Goal: Obtain resource: Download file/media

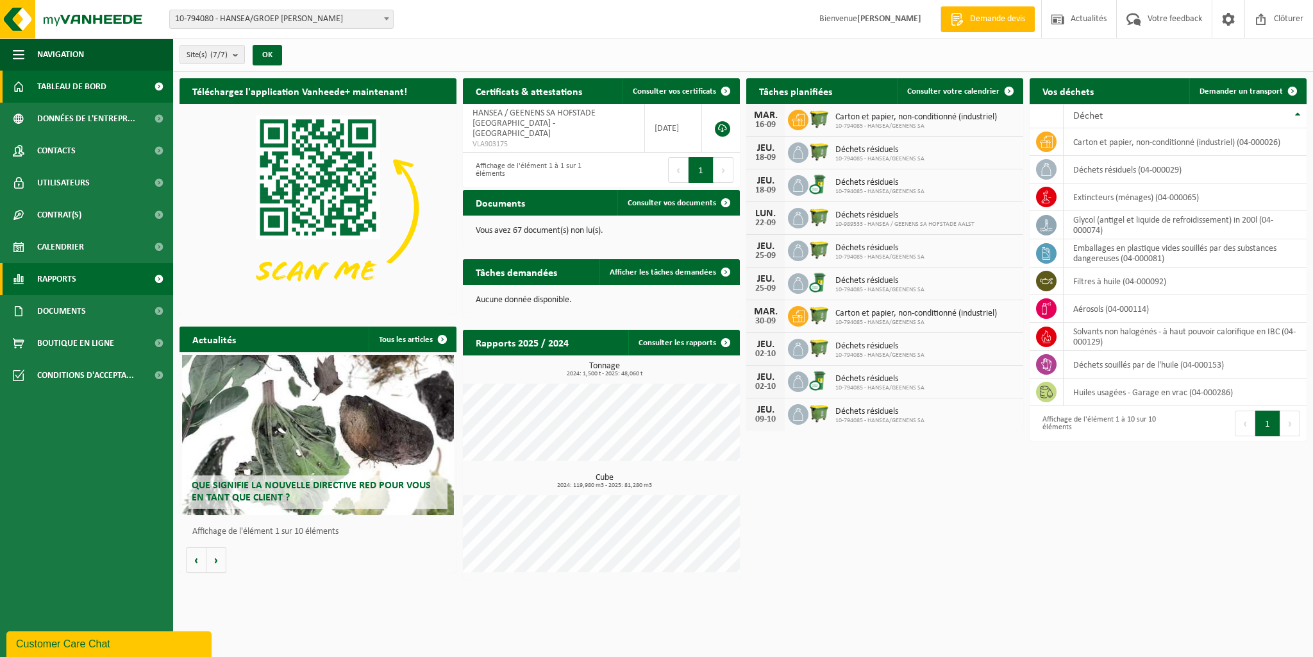
click at [65, 280] on span "Rapports" at bounding box center [56, 279] width 39 height 32
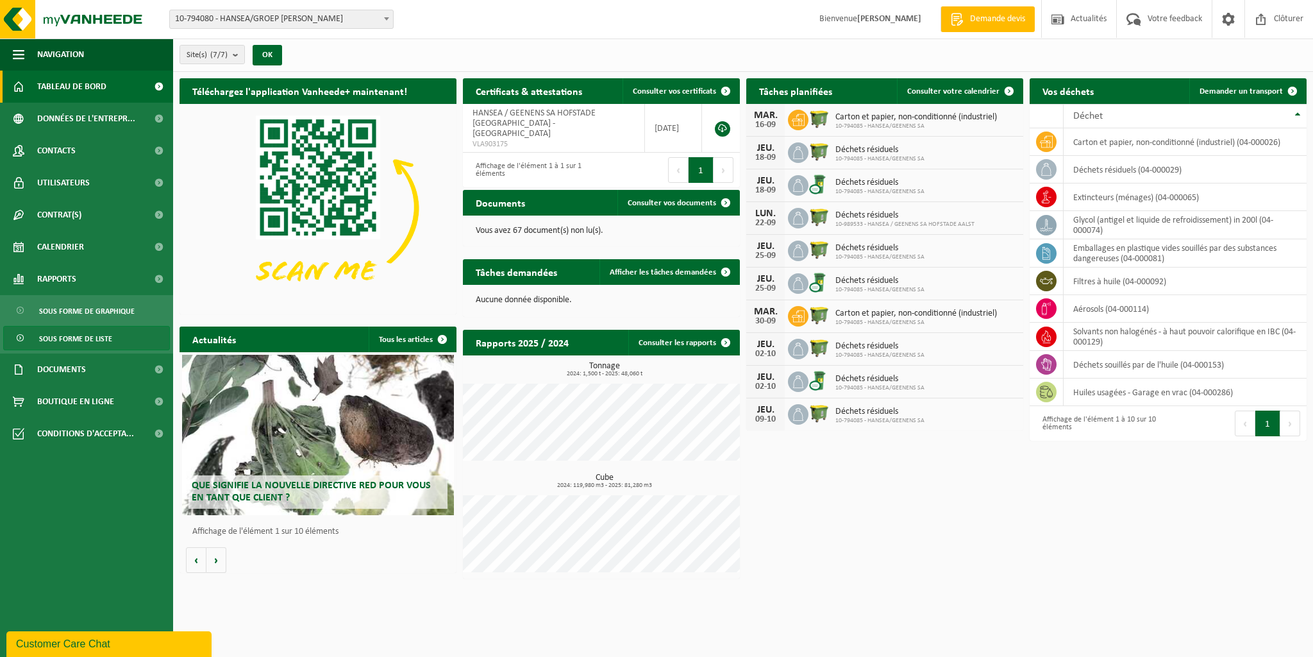
click at [74, 337] on span "Sous forme de liste" at bounding box center [75, 338] width 73 height 24
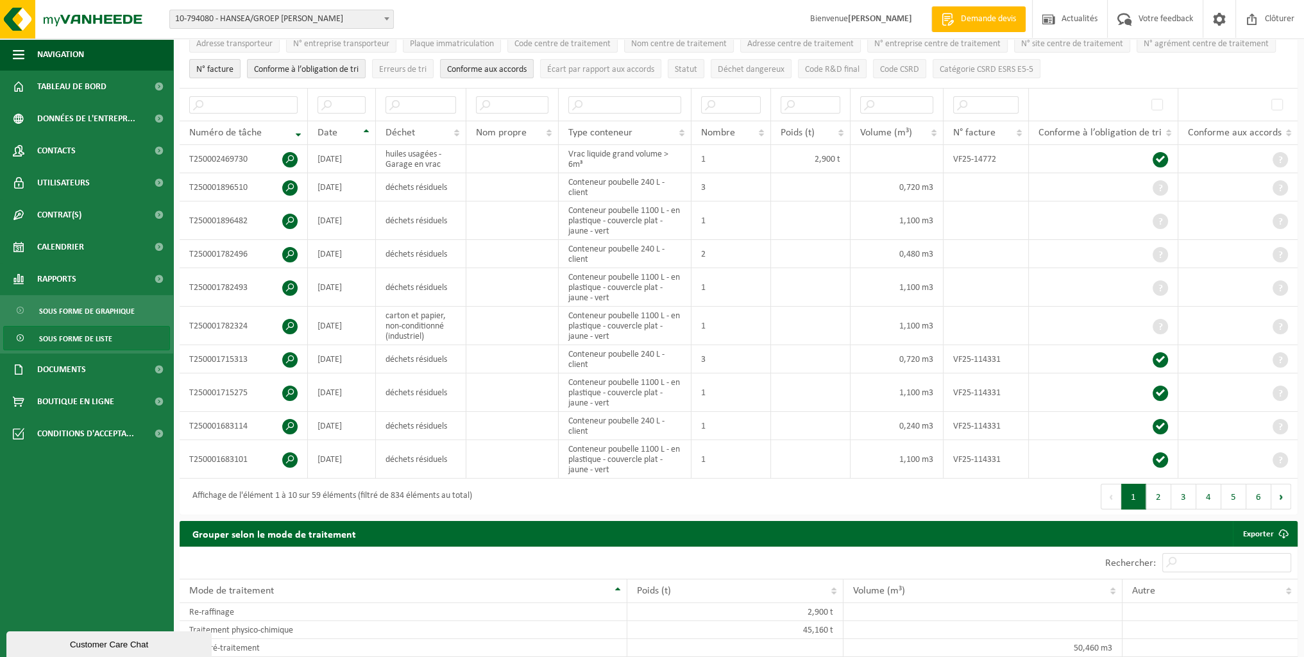
scroll to position [163, 0]
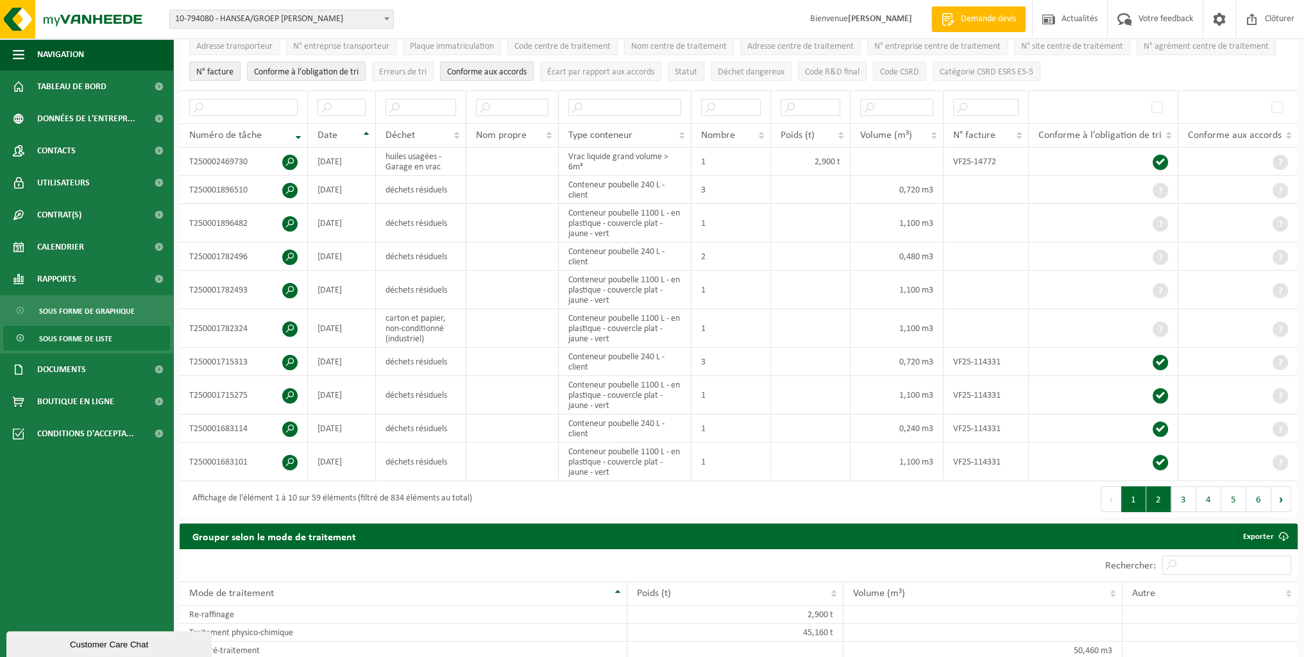
click at [1157, 498] on button "2" at bounding box center [1158, 499] width 25 height 26
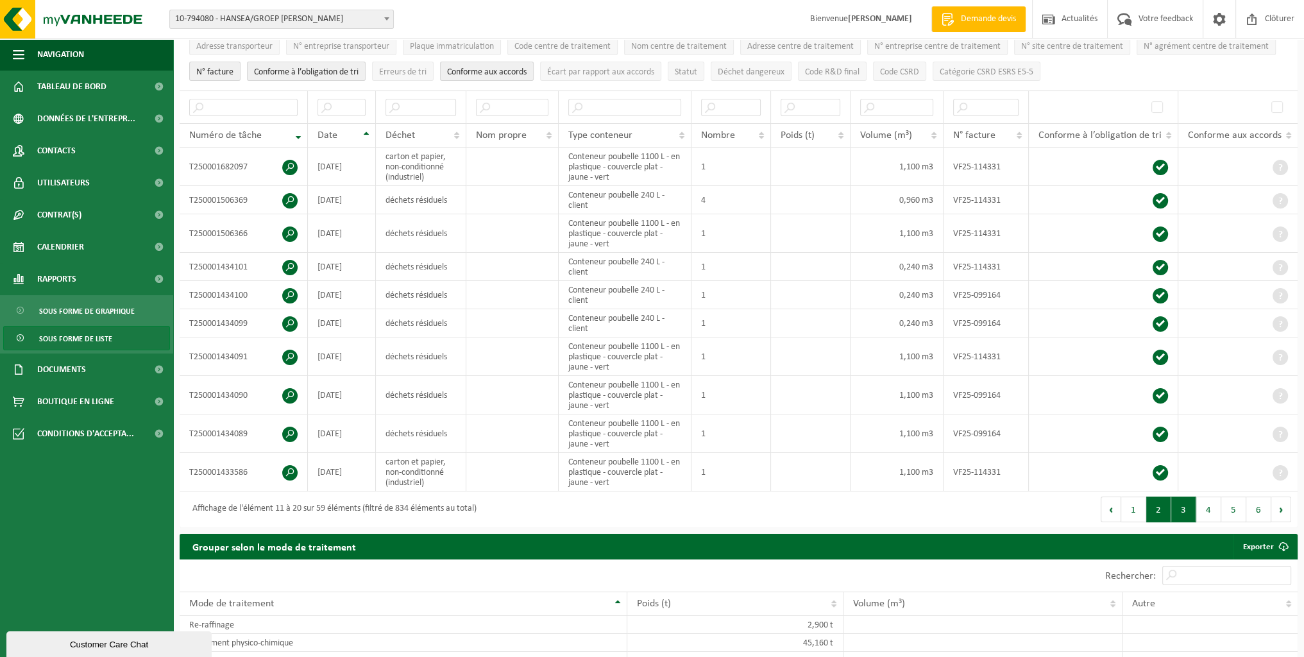
click at [1185, 506] on button "3" at bounding box center [1183, 509] width 25 height 26
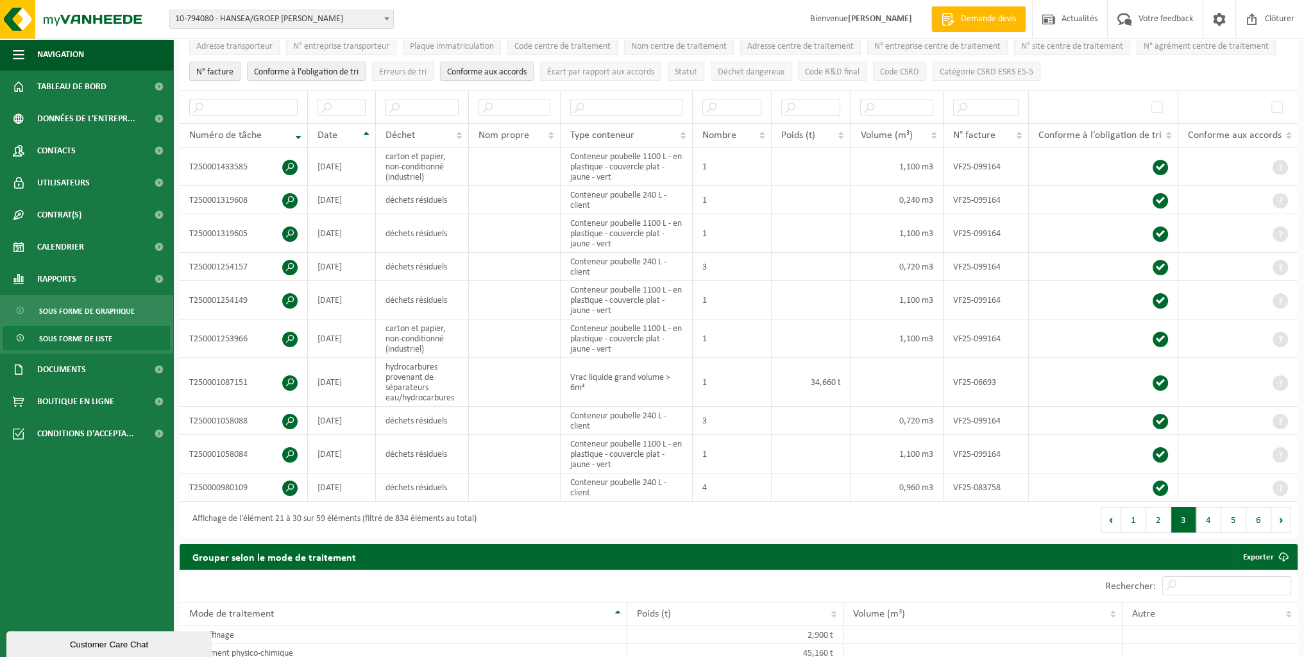
click at [1213, 517] on button "4" at bounding box center [1208, 520] width 25 height 26
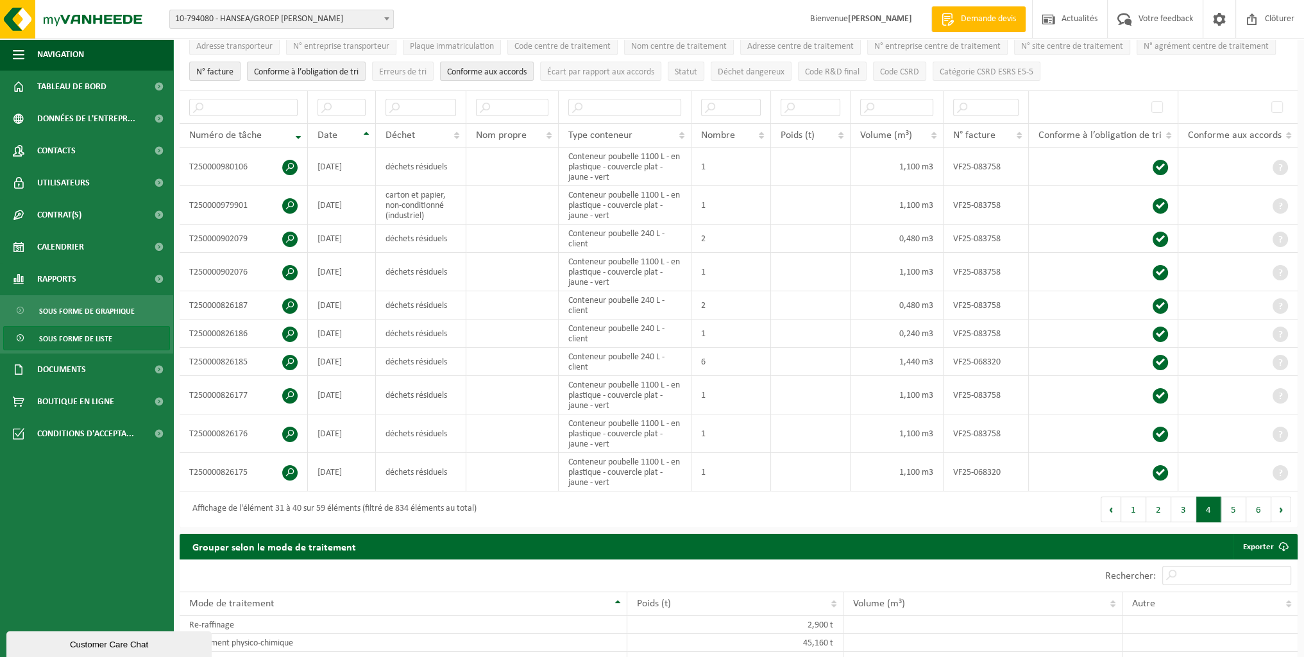
click at [91, 341] on span "Sous forme de liste" at bounding box center [75, 338] width 73 height 24
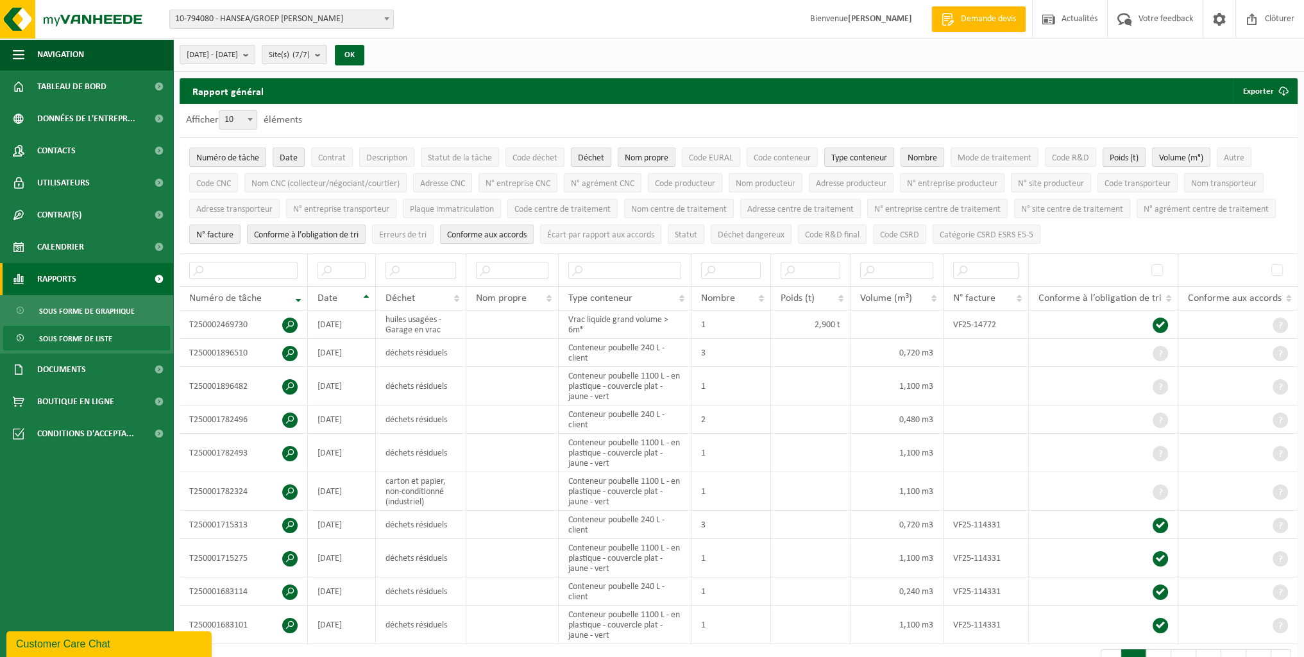
click at [48, 283] on span "Rapports" at bounding box center [56, 279] width 39 height 32
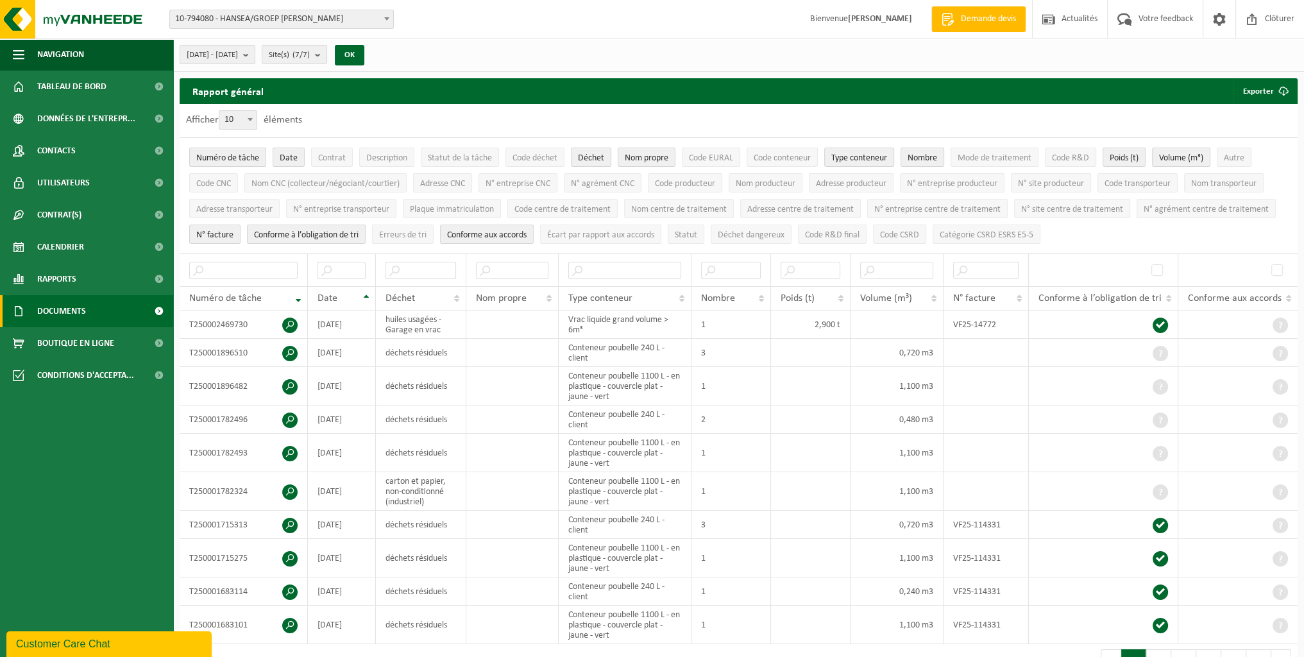
click at [69, 314] on span "Documents" at bounding box center [61, 311] width 49 height 32
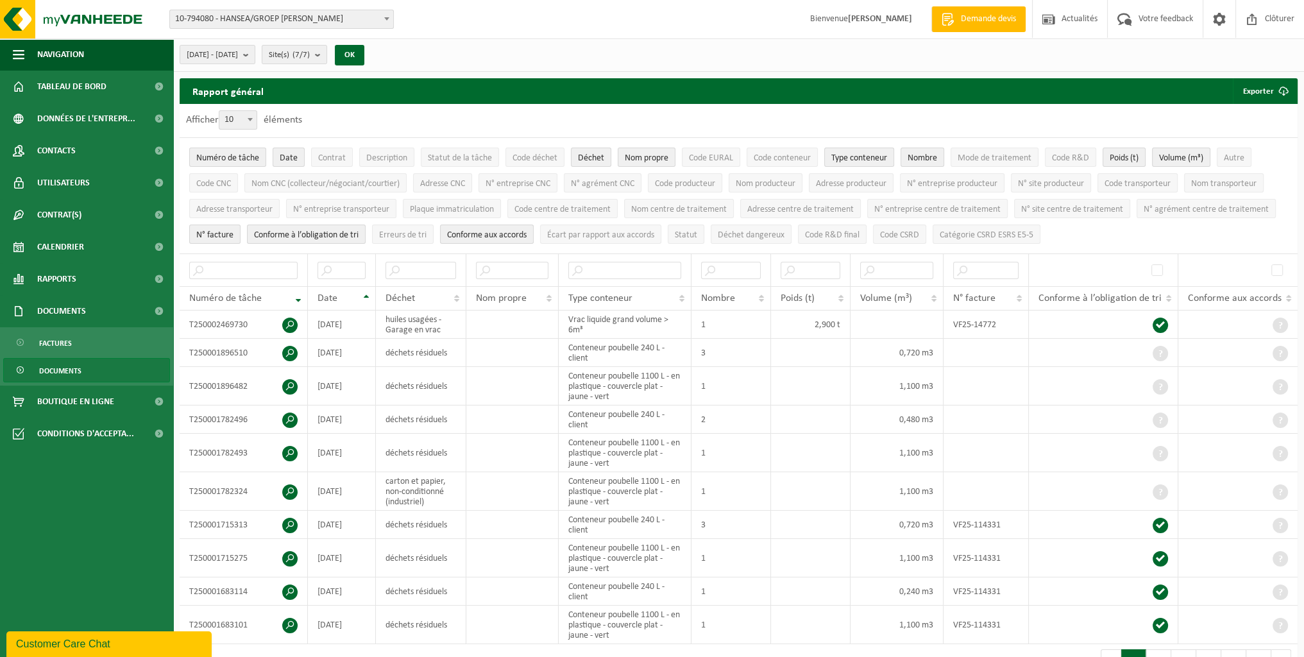
click at [62, 373] on span "Documents" at bounding box center [60, 370] width 42 height 24
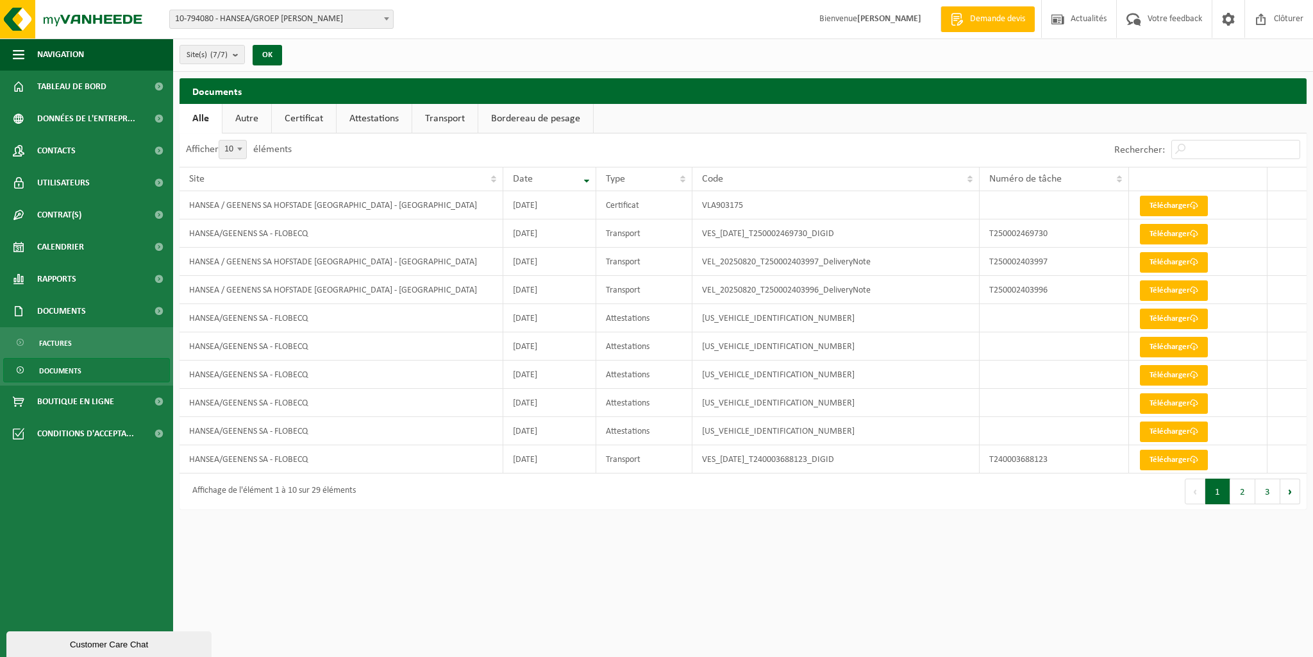
click at [386, 19] on b at bounding box center [386, 18] width 5 height 3
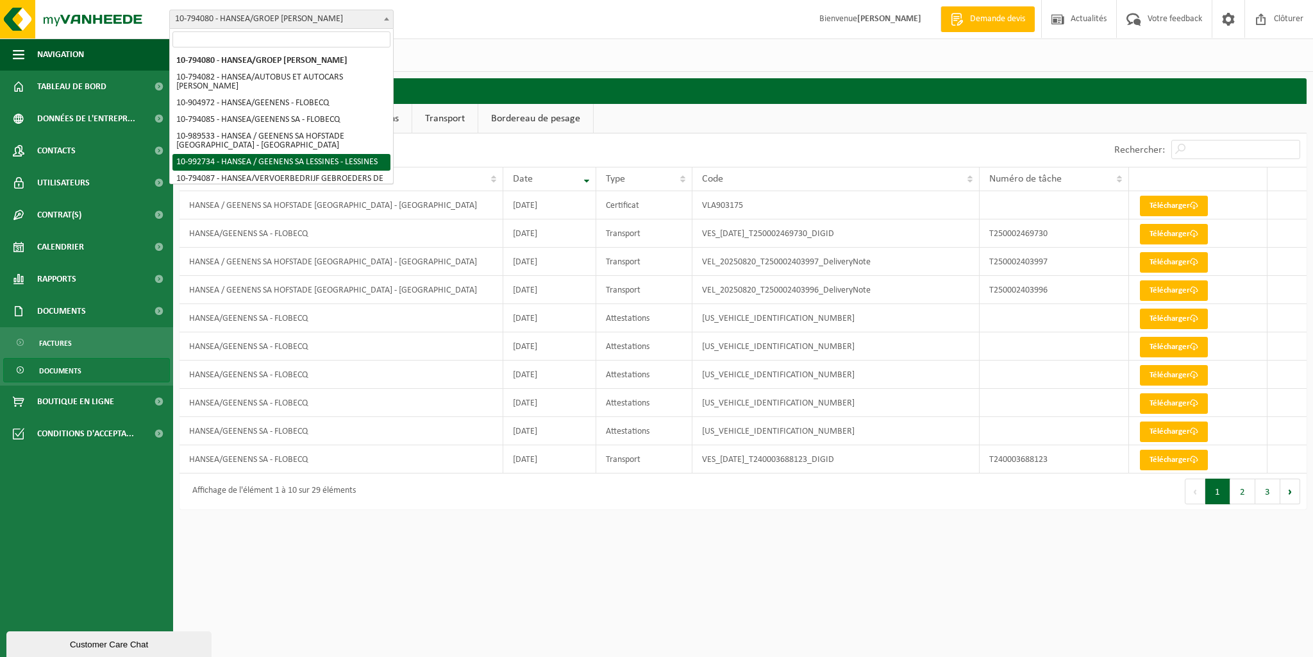
select select "170506"
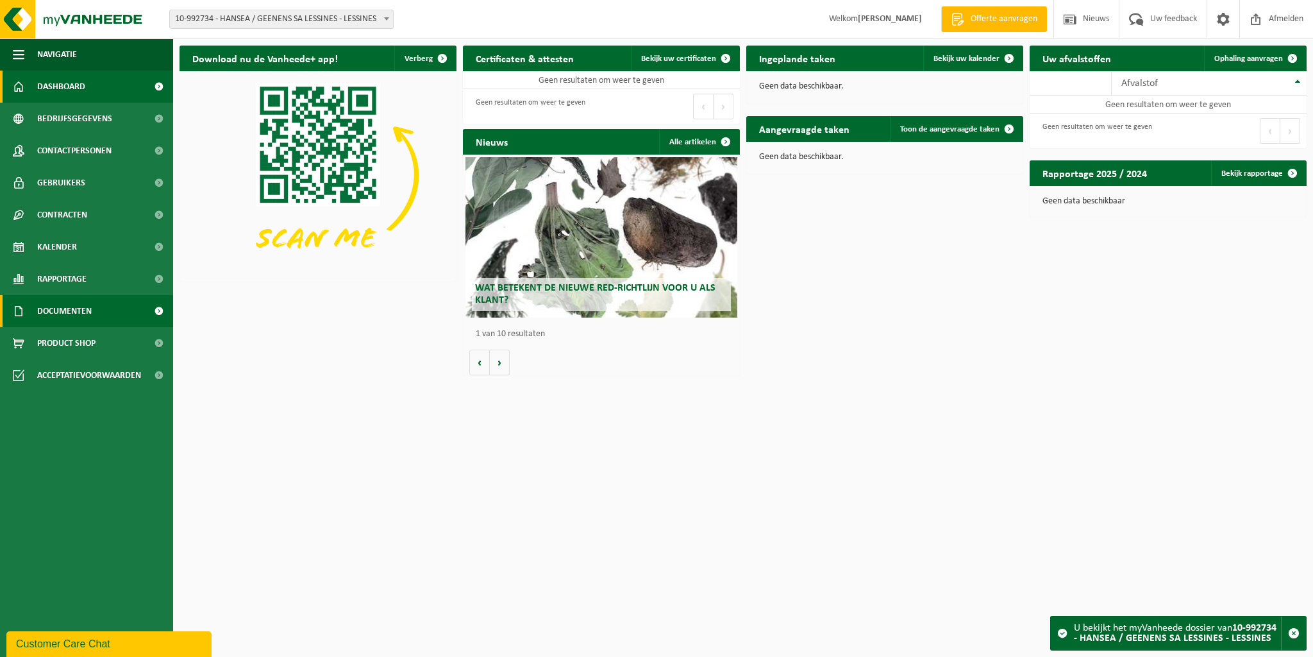
click at [71, 311] on span "Documenten" at bounding box center [64, 311] width 55 height 32
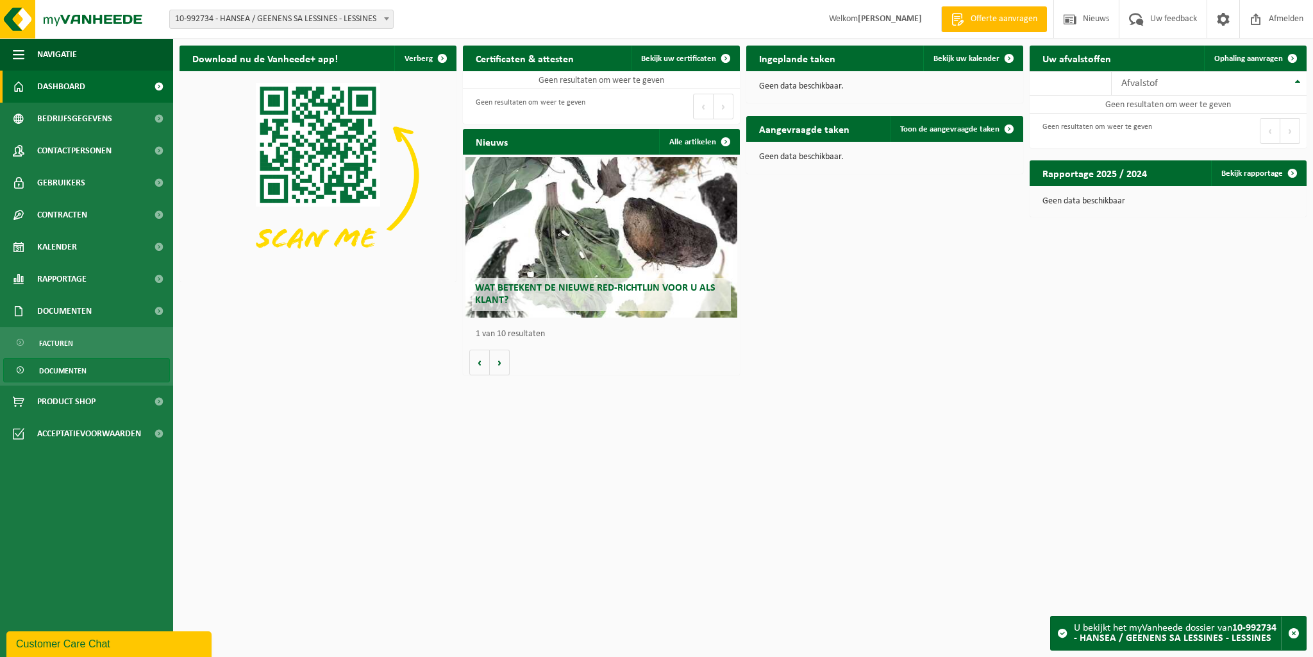
click at [75, 371] on span "Documenten" at bounding box center [62, 370] width 47 height 24
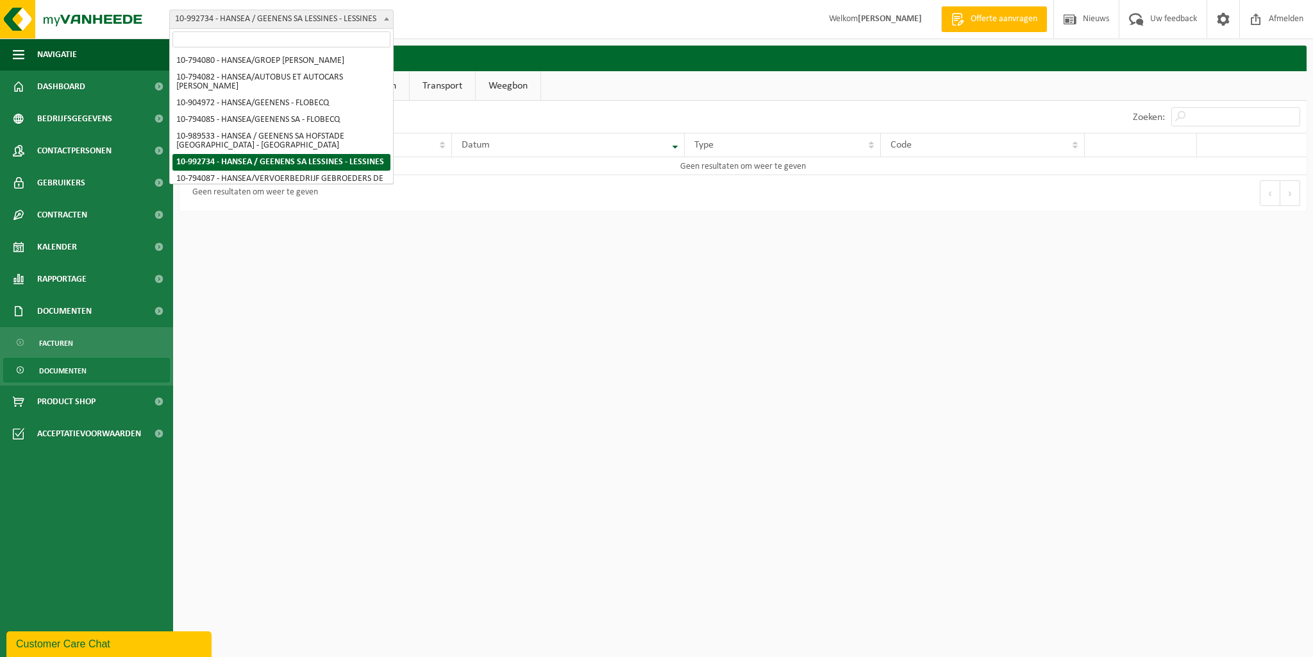
click at [324, 21] on span "10-992734 - HANSEA / GEENENS SA LESSINES - LESSINES" at bounding box center [281, 19] width 223 height 18
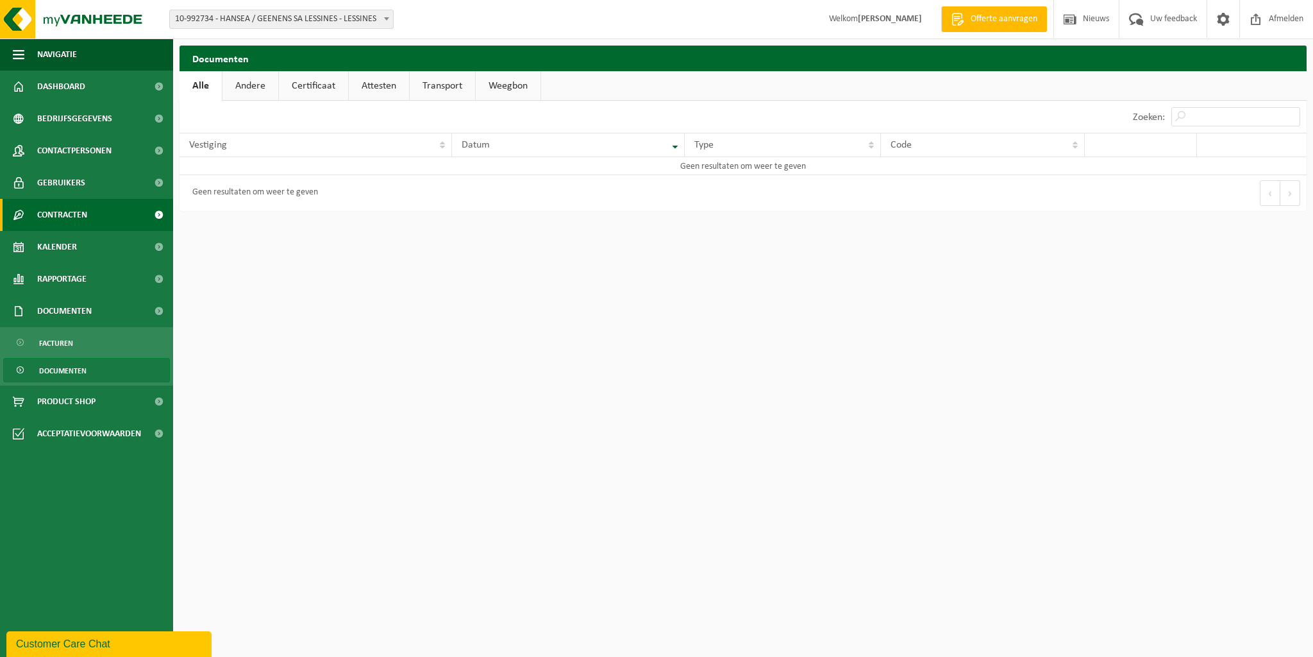
click at [51, 216] on span "Contracten" at bounding box center [62, 215] width 50 height 32
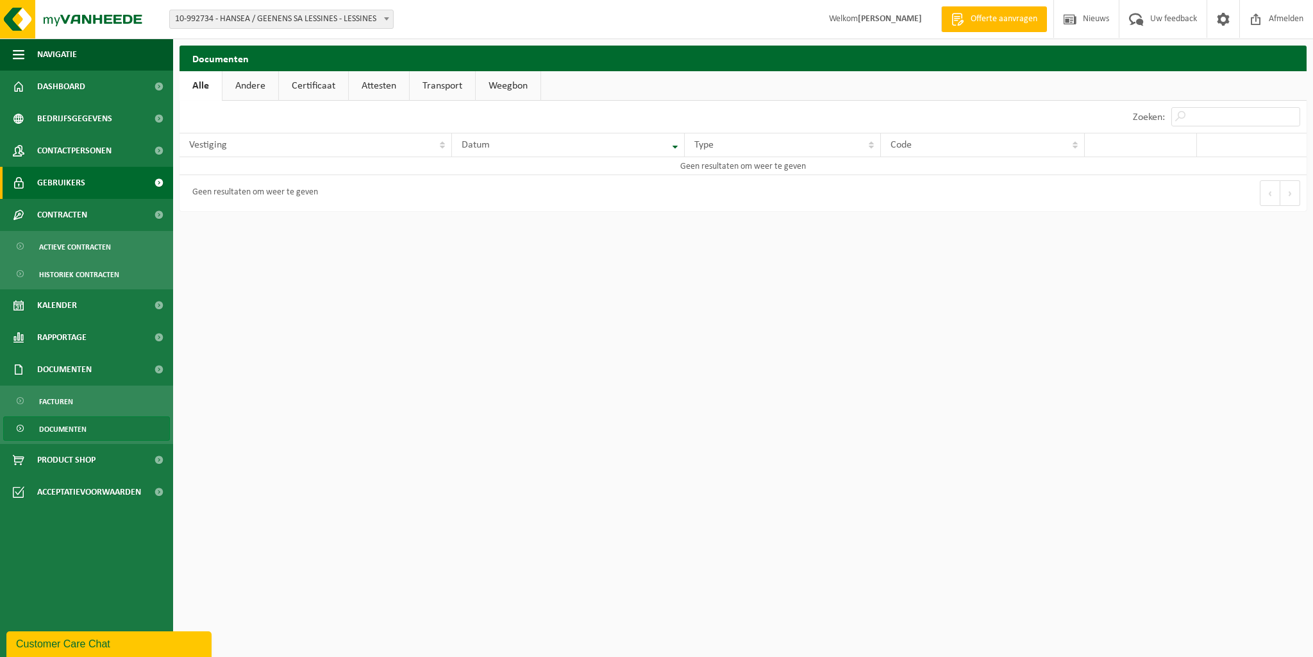
click at [51, 183] on span "Gebruikers" at bounding box center [61, 183] width 48 height 32
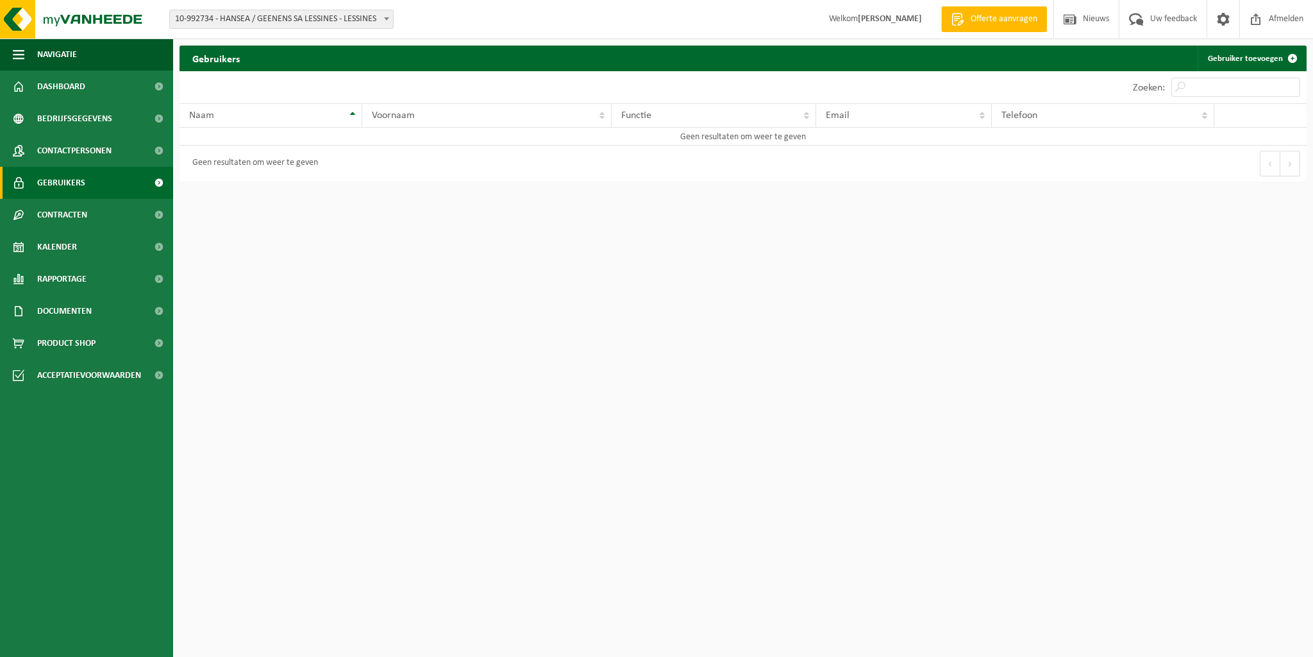
click at [56, 152] on span "Contactpersonen" at bounding box center [74, 151] width 74 height 32
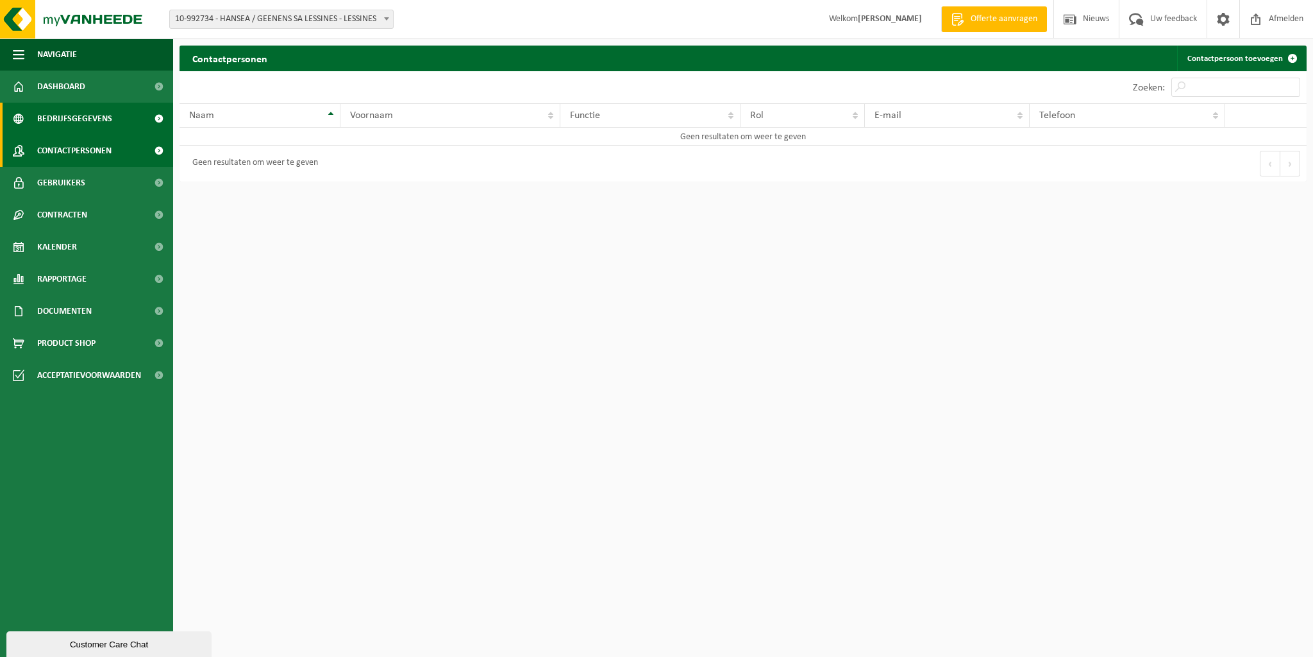
click at [60, 121] on span "Bedrijfsgegevens" at bounding box center [74, 119] width 75 height 32
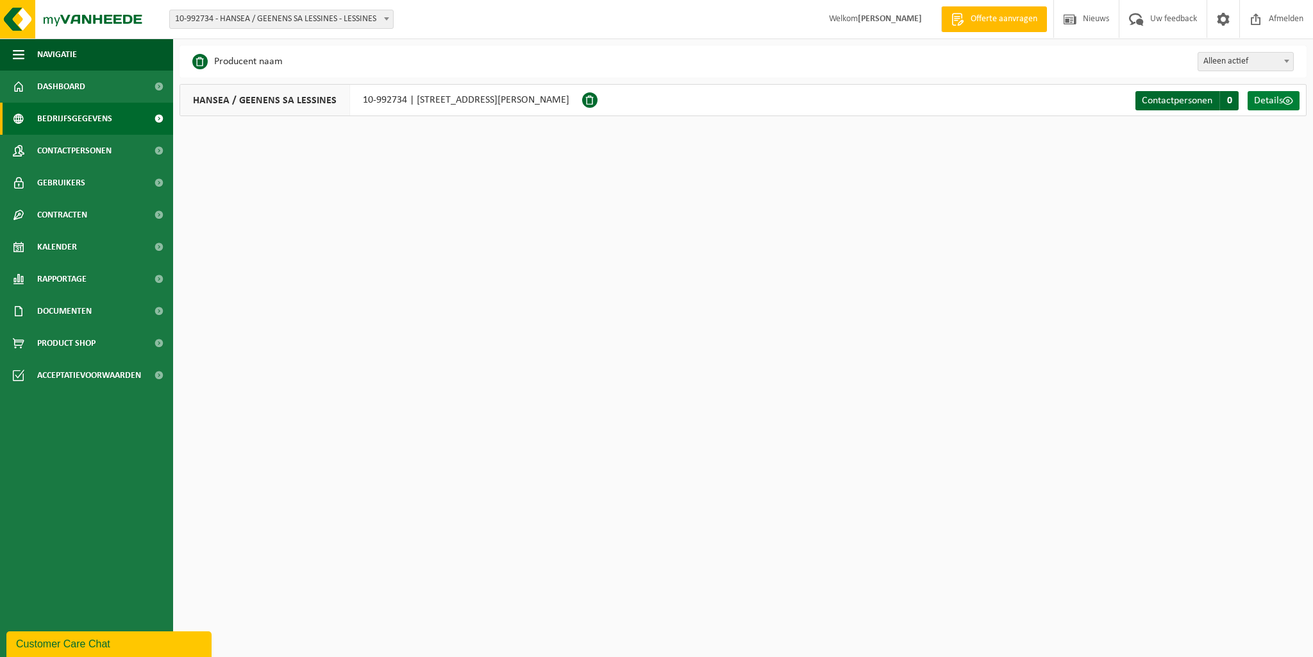
click at [1275, 99] on span "Details" at bounding box center [1268, 101] width 29 height 10
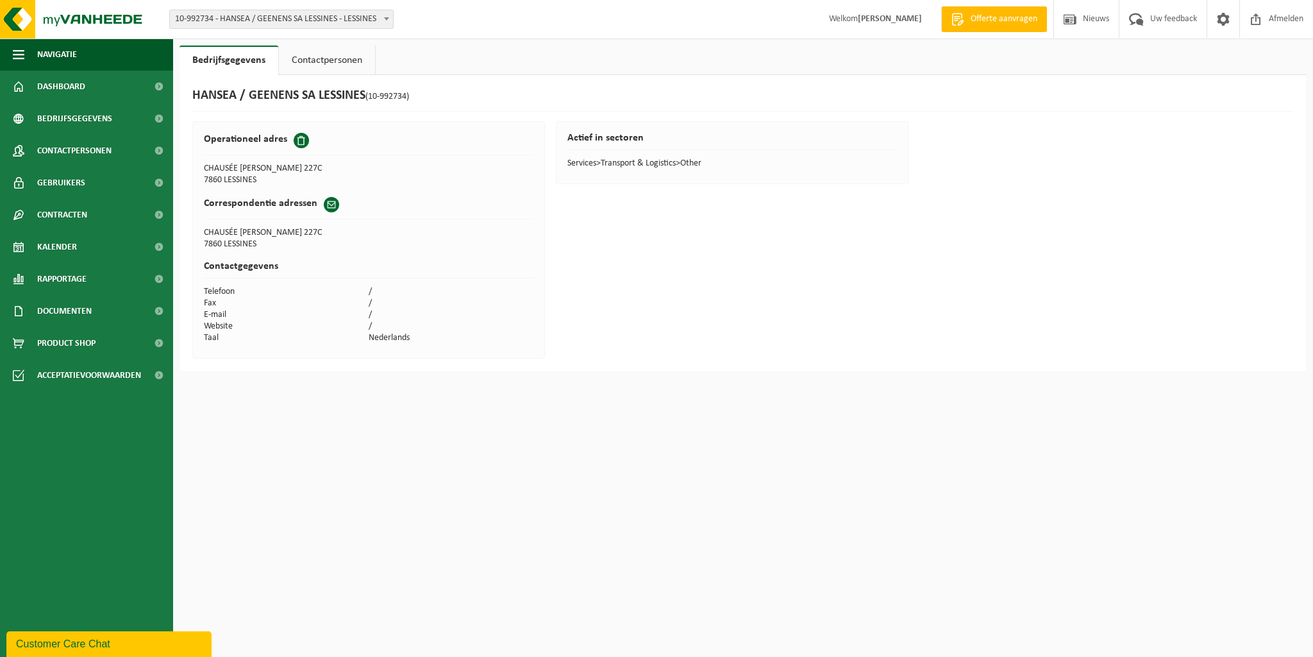
click at [321, 62] on link "Contactpersonen" at bounding box center [327, 60] width 96 height 29
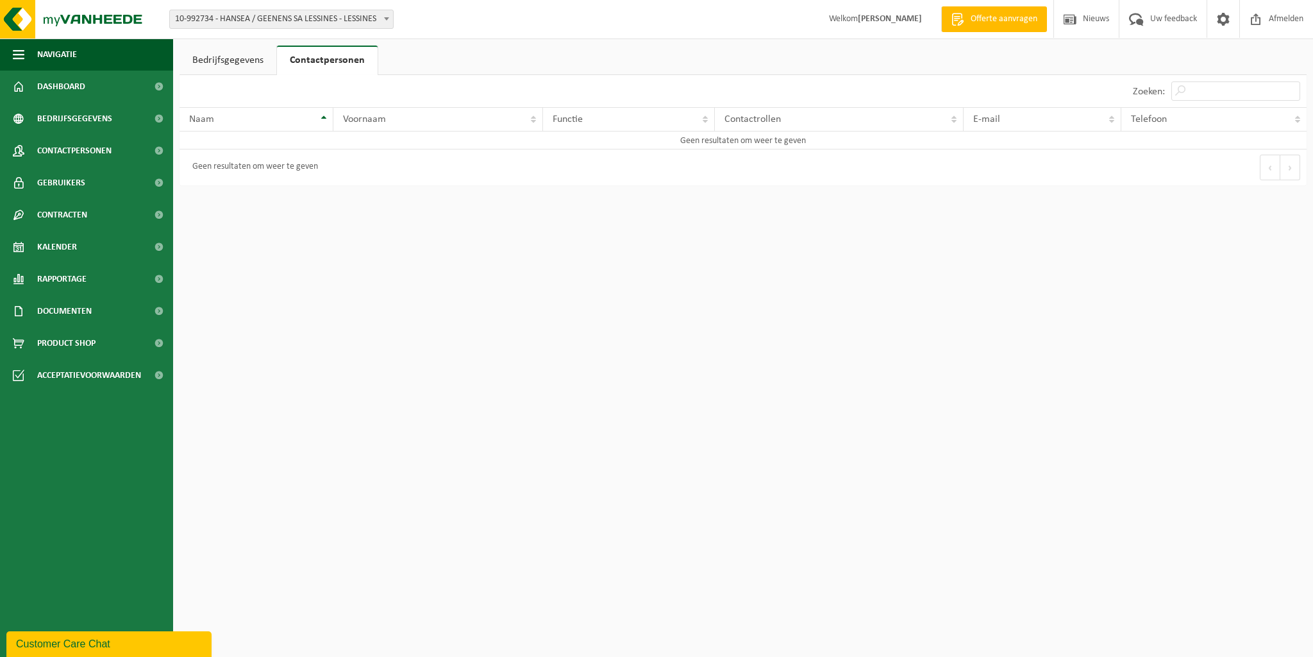
click at [231, 65] on link "Bedrijfsgegevens" at bounding box center [228, 60] width 97 height 29
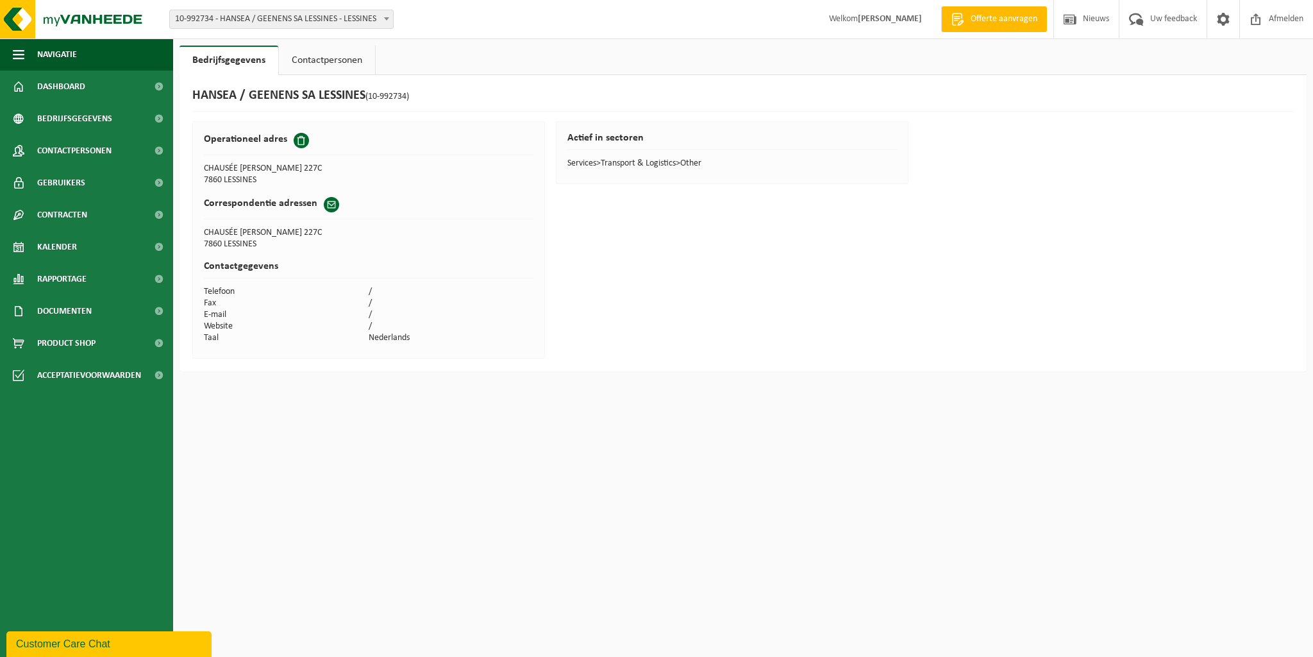
click at [225, 229] on td "CHAUSÉE GABRIEL RICHET 227C" at bounding box center [368, 233] width 329 height 12
click at [330, 202] on span at bounding box center [331, 204] width 15 height 15
click at [61, 308] on span "Documenten" at bounding box center [64, 311] width 55 height 32
click at [47, 342] on span "Facturen" at bounding box center [56, 343] width 34 height 24
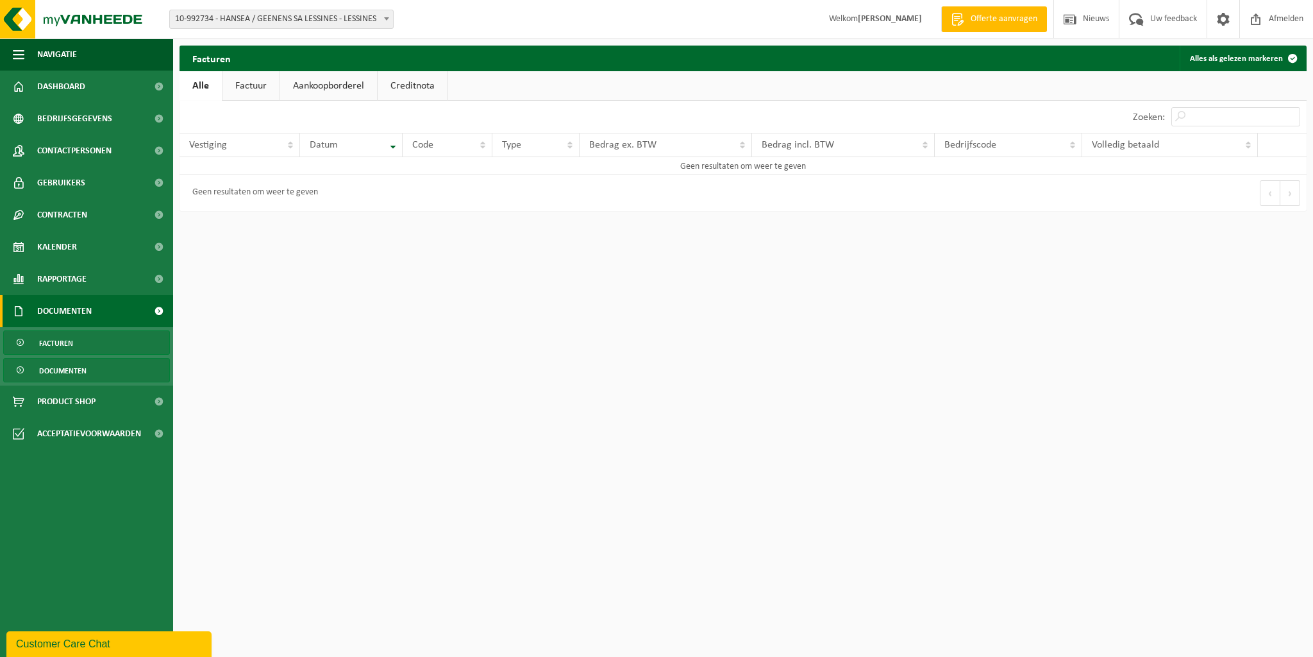
click at [73, 371] on span "Documenten" at bounding box center [62, 370] width 47 height 24
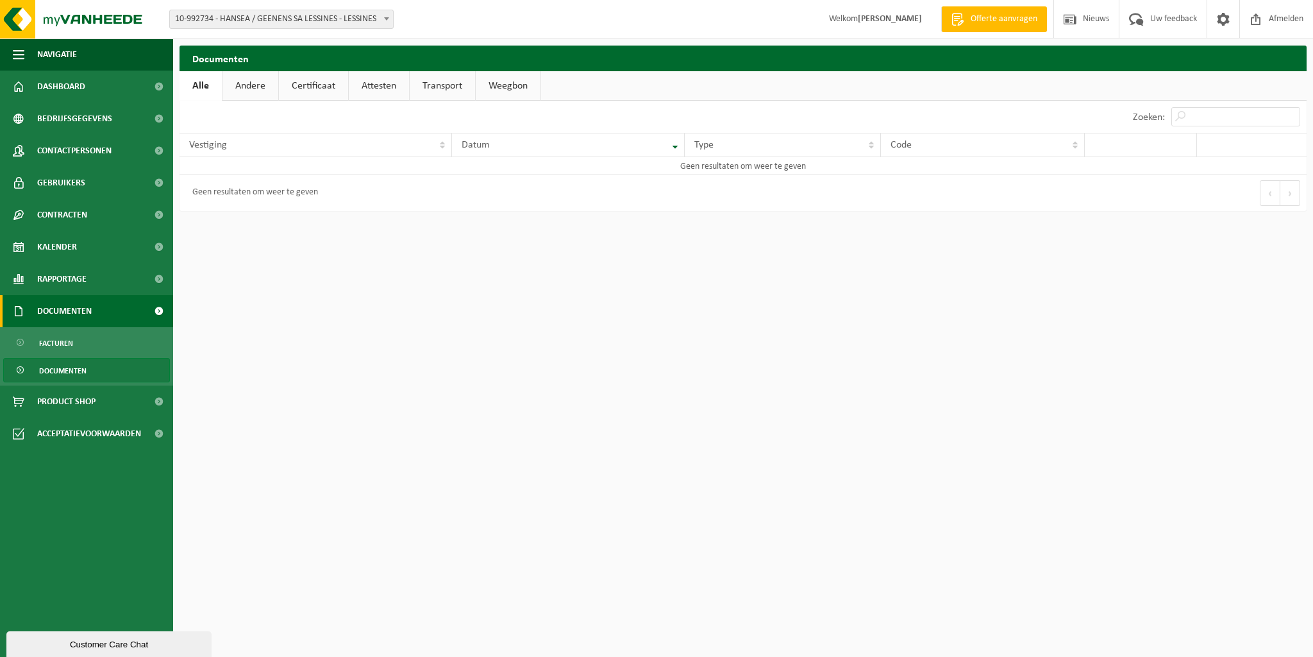
click at [52, 313] on span "Documenten" at bounding box center [64, 311] width 55 height 32
click at [64, 312] on span "Documenten" at bounding box center [64, 311] width 55 height 32
click at [387, 17] on b at bounding box center [386, 18] width 5 height 3
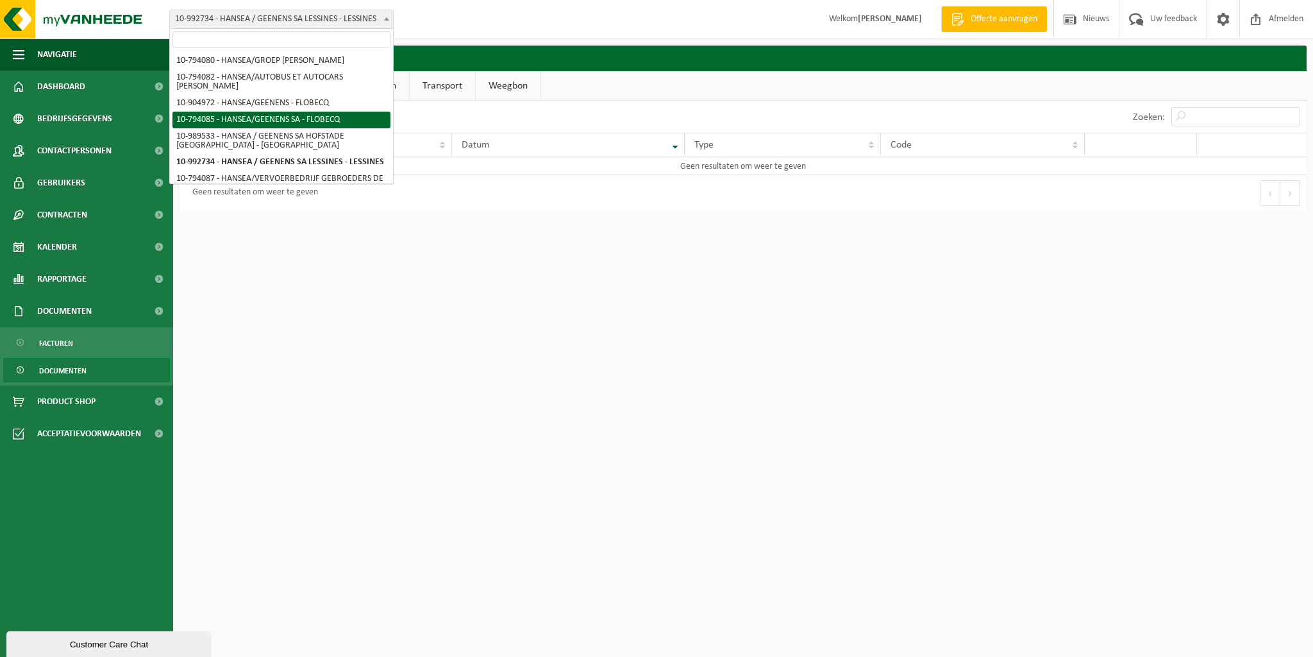
select select "30954"
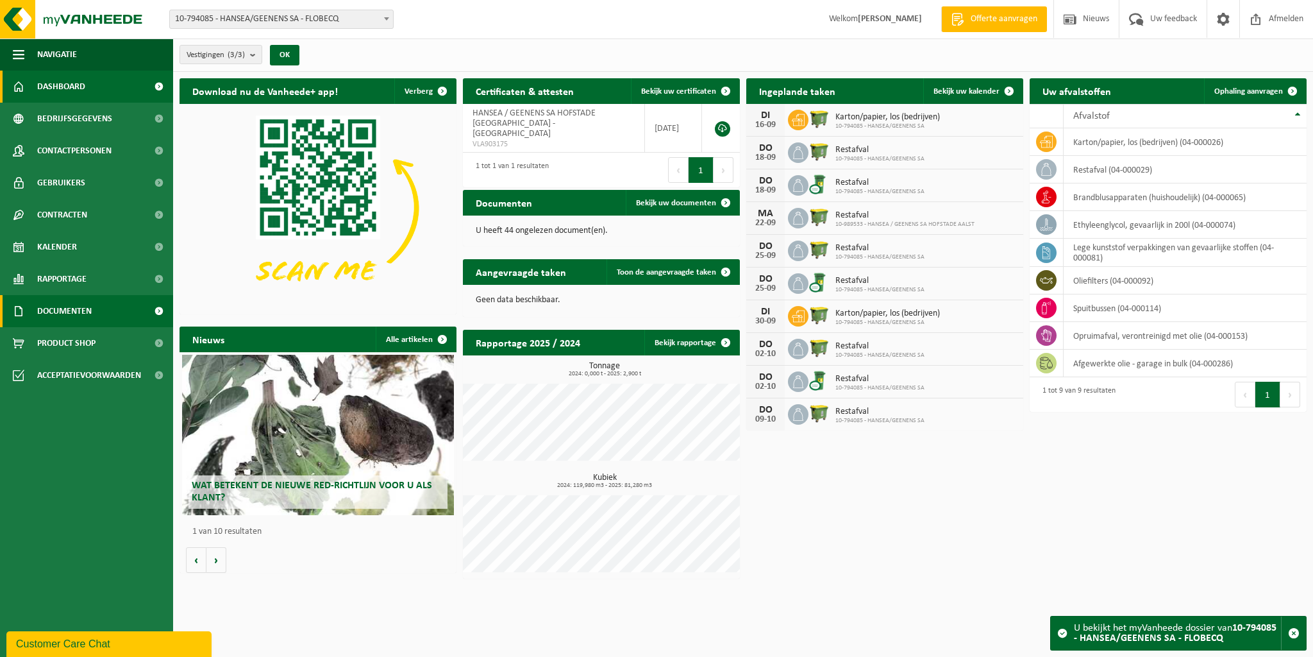
click at [67, 314] on span "Documenten" at bounding box center [64, 311] width 55 height 32
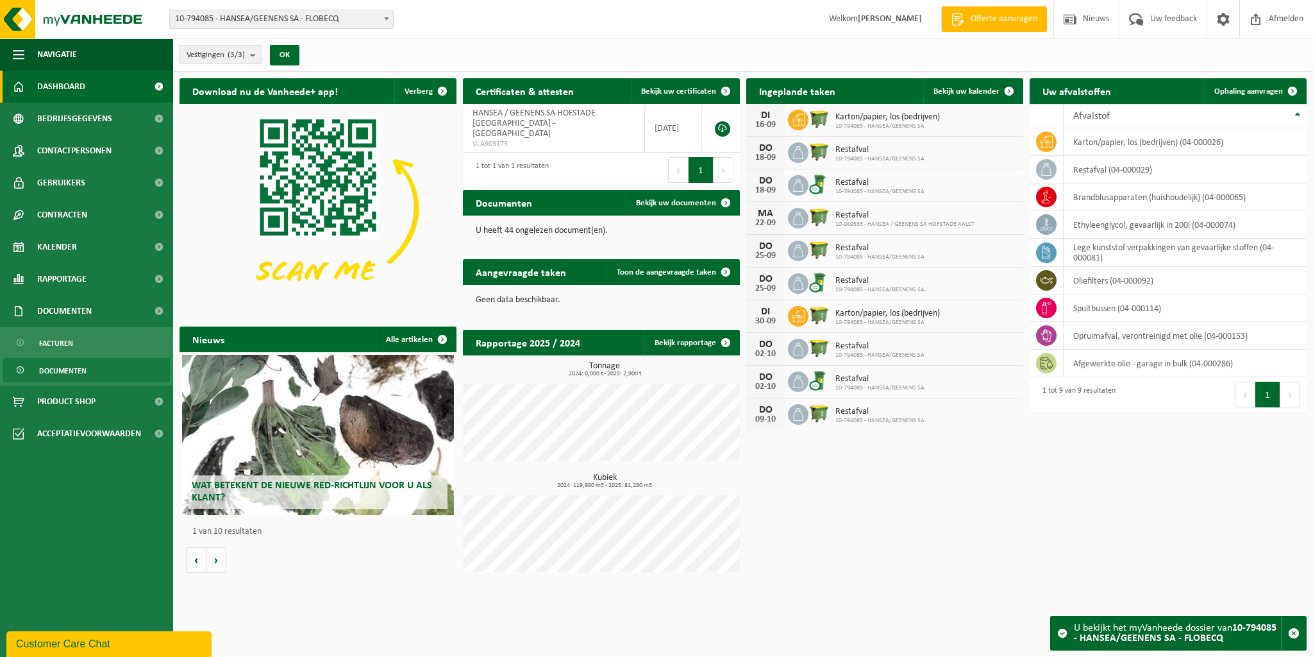
click at [57, 371] on span "Documenten" at bounding box center [62, 370] width 47 height 24
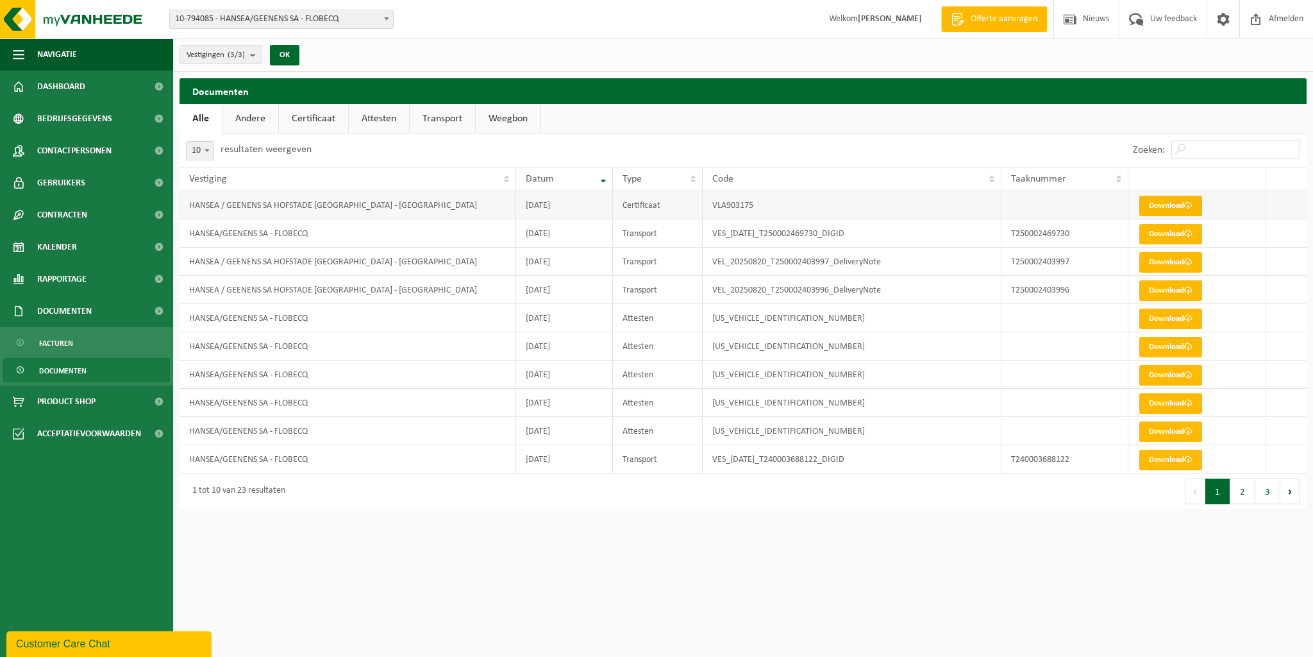
click at [1174, 202] on link "Download" at bounding box center [1171, 206] width 63 height 21
click at [385, 19] on b at bounding box center [386, 18] width 5 height 3
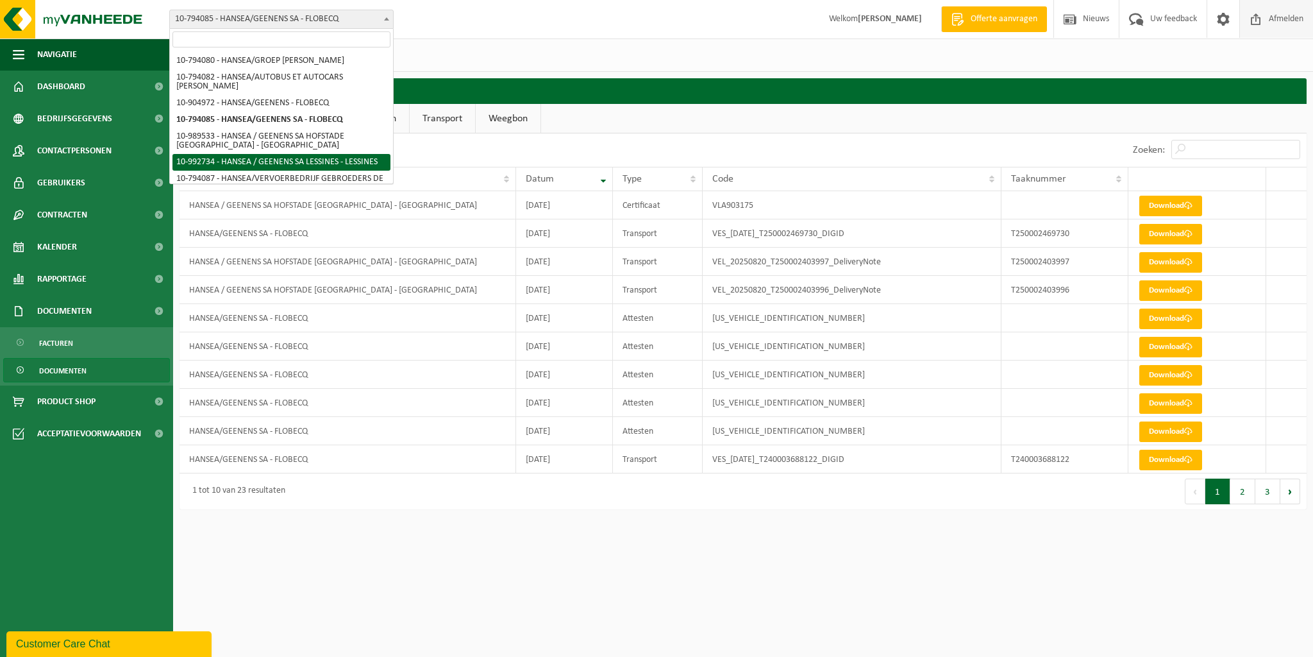
click at [1282, 19] on span "Afmelden" at bounding box center [1286, 19] width 41 height 38
